Goal: Information Seeking & Learning: Learn about a topic

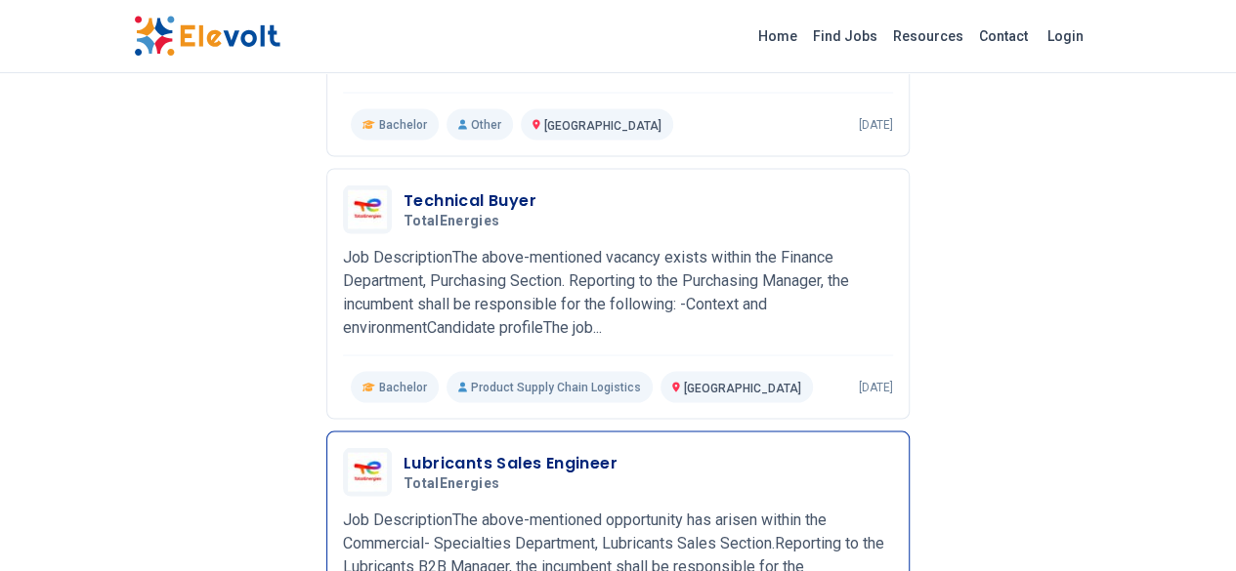
scroll to position [1785, 0]
click at [403, 450] on h3 "Lubricants Sales Engineer" at bounding box center [510, 461] width 214 height 23
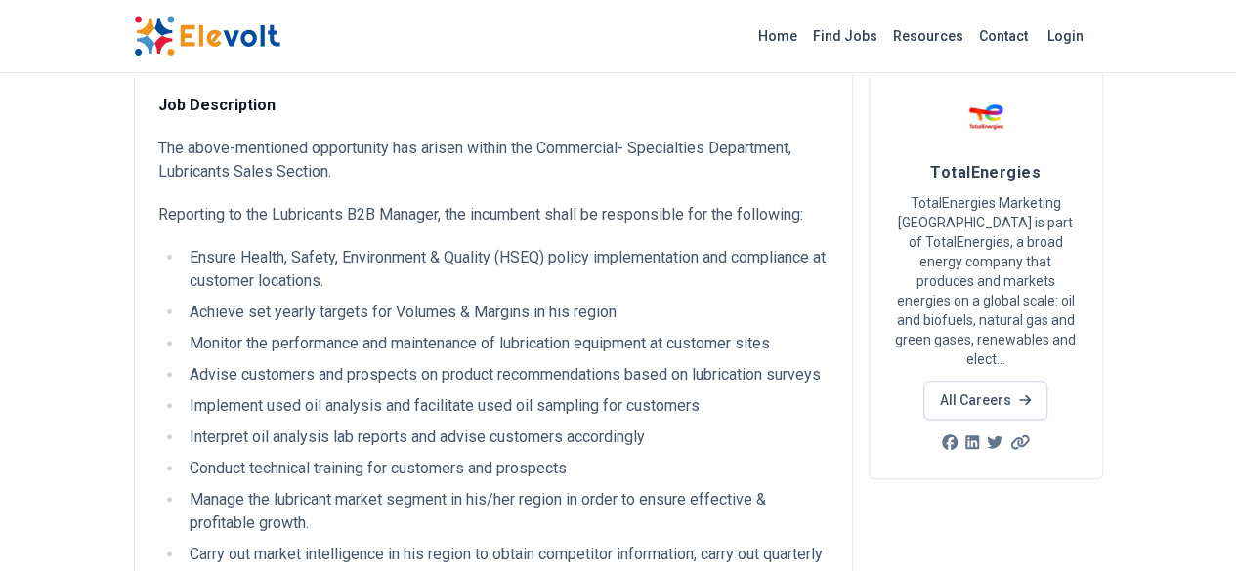
scroll to position [112, 0]
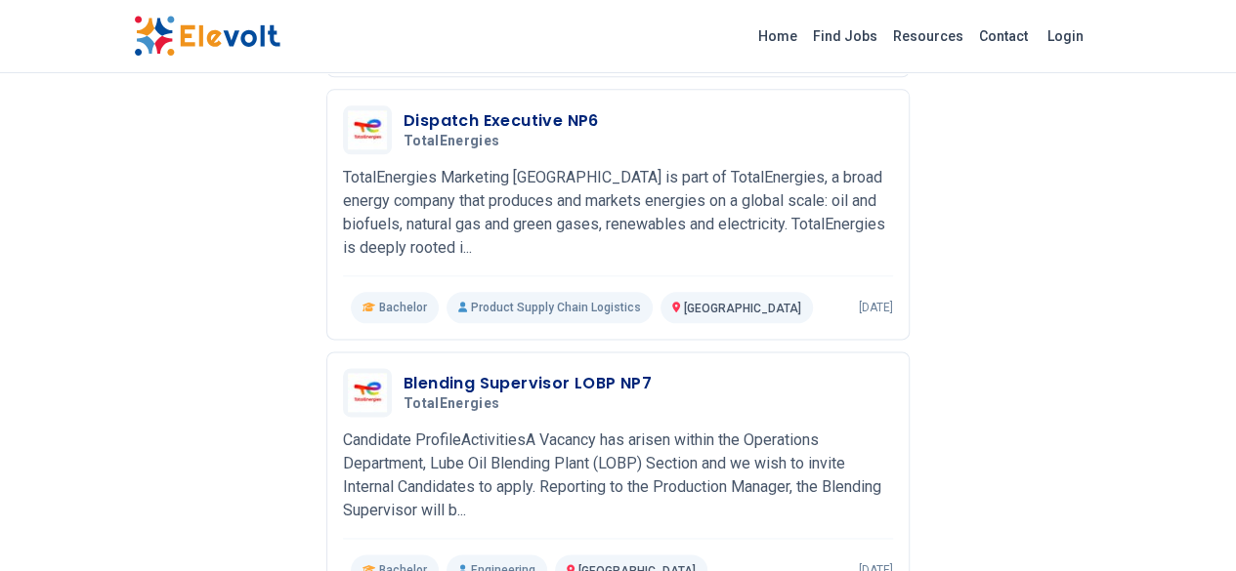
scroll to position [1064, 0]
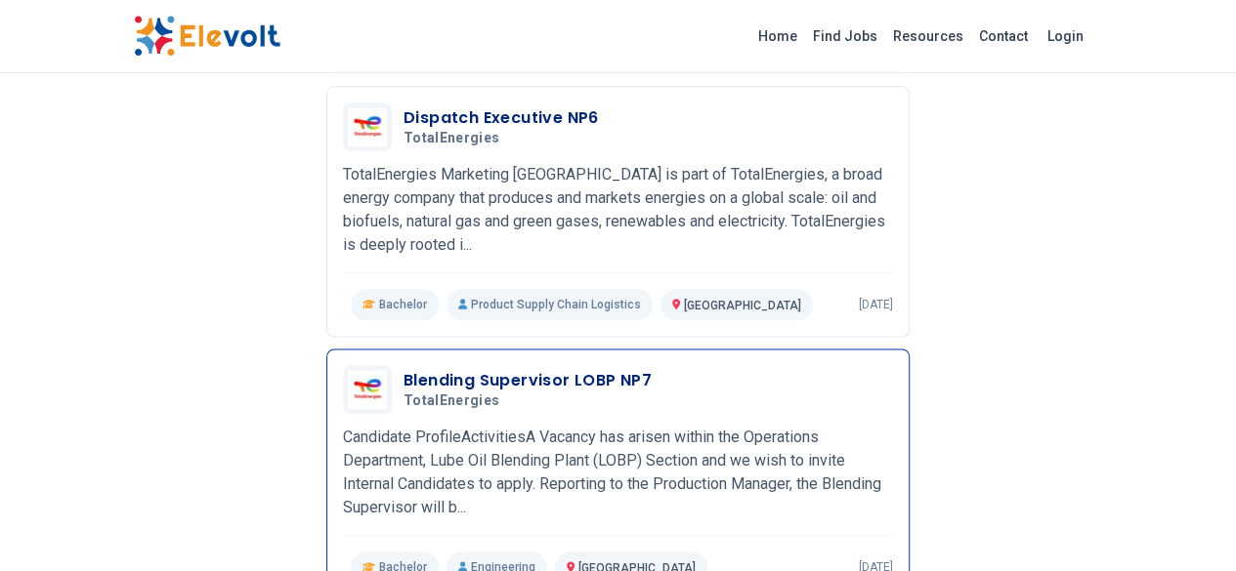
click at [381, 365] on div "Blending Supervisor LOBP NP7 TotalEnergies 11/16/2023 12/16/2023 Nairobi City K…" at bounding box center [618, 474] width 550 height 218
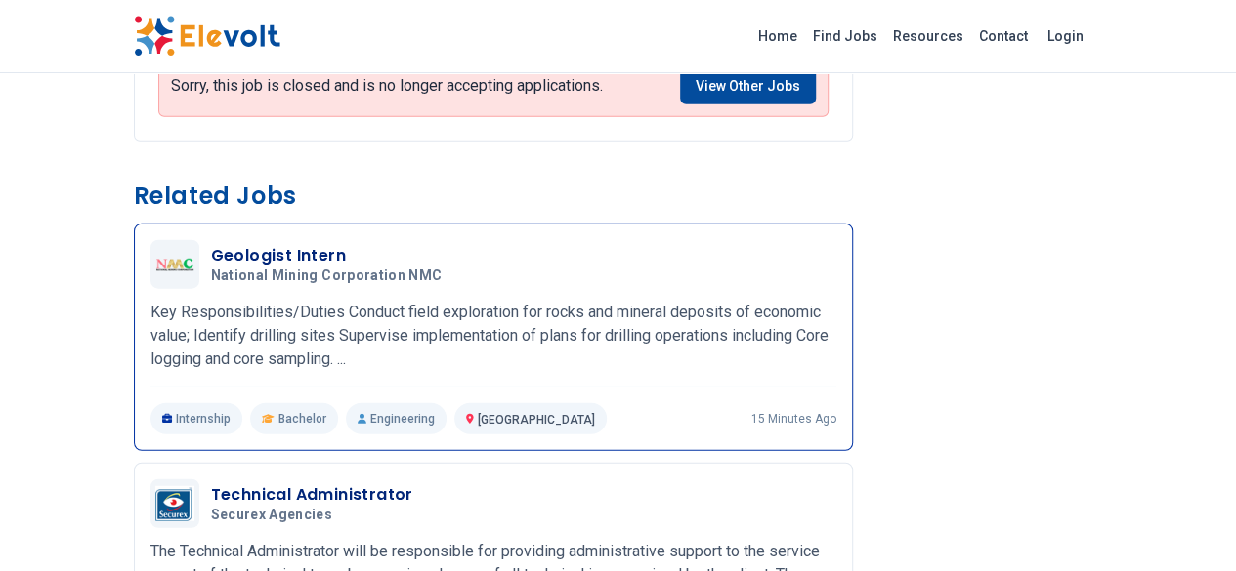
scroll to position [2258, 0]
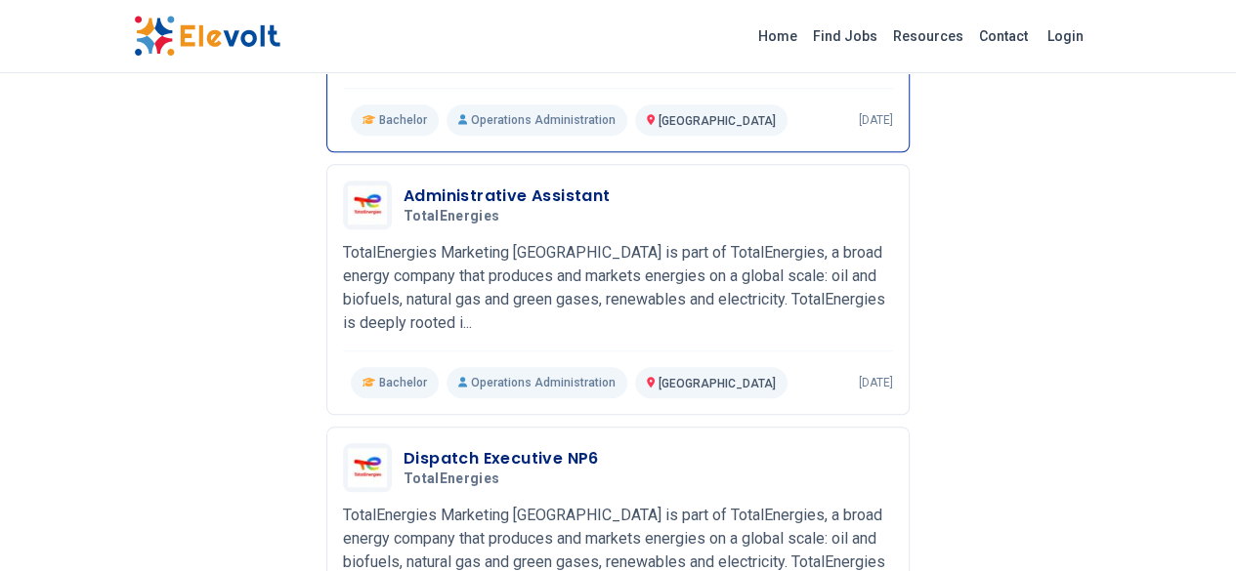
scroll to position [692, 0]
